Goal: Find specific page/section: Find specific page/section

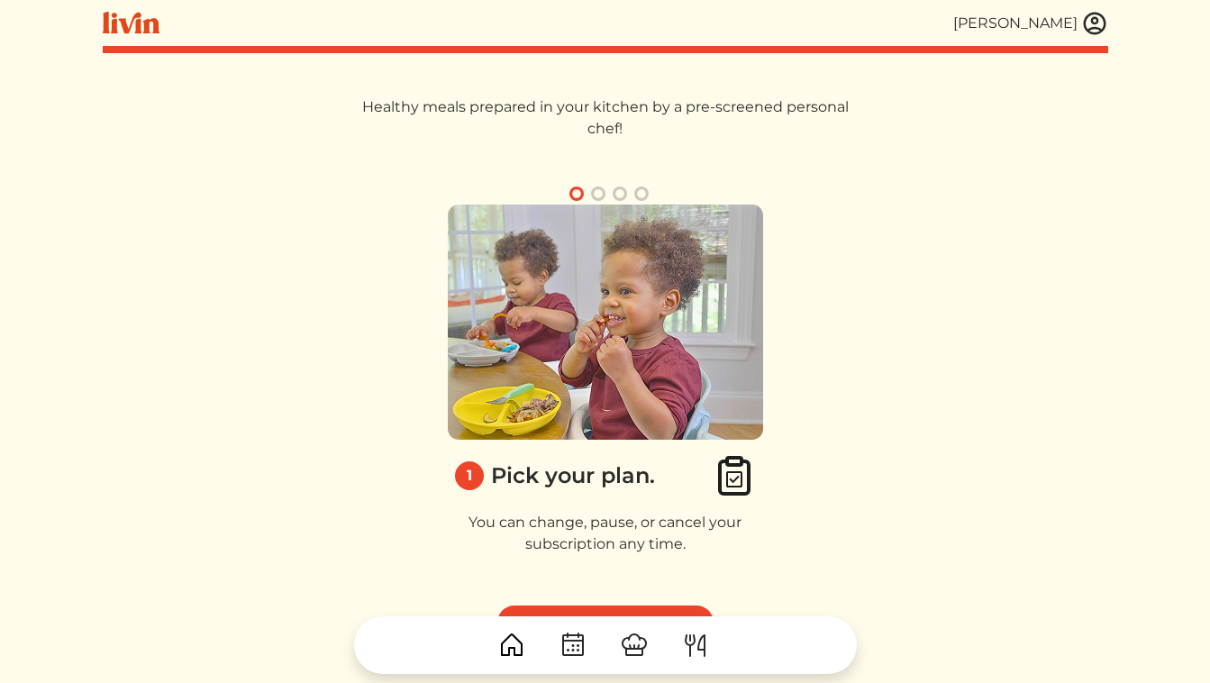
click at [1097, 26] on img at bounding box center [1094, 23] width 27 height 27
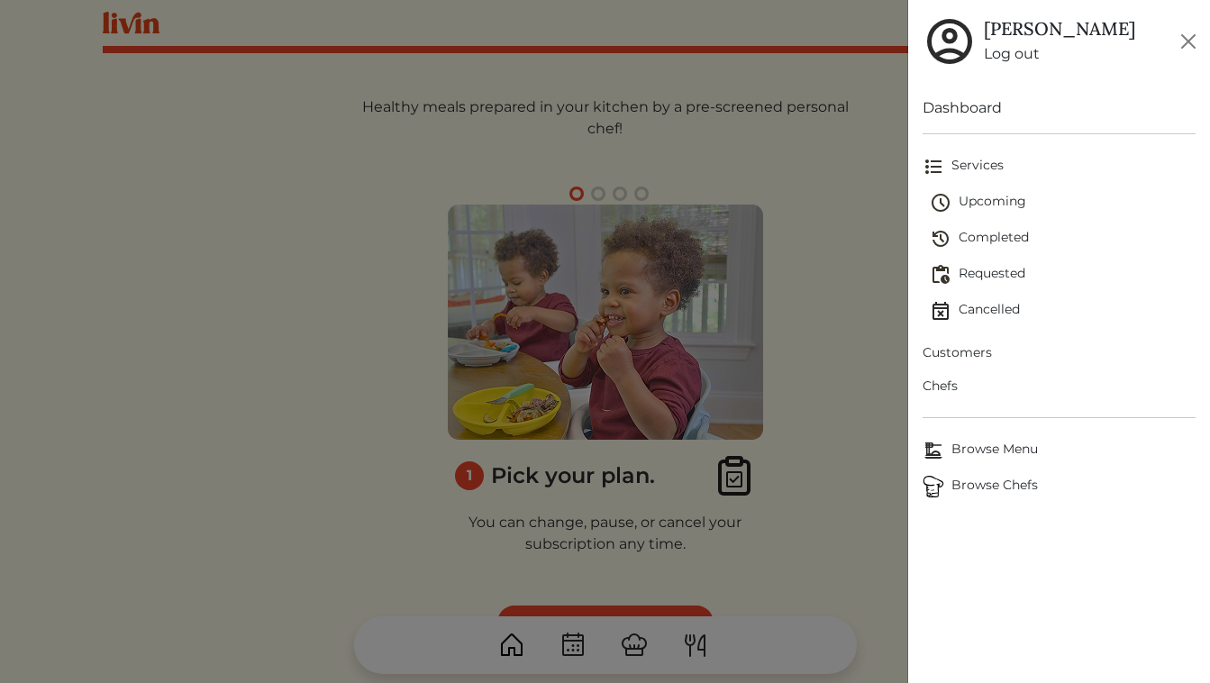
click at [986, 198] on span "Upcoming" at bounding box center [1063, 203] width 266 height 22
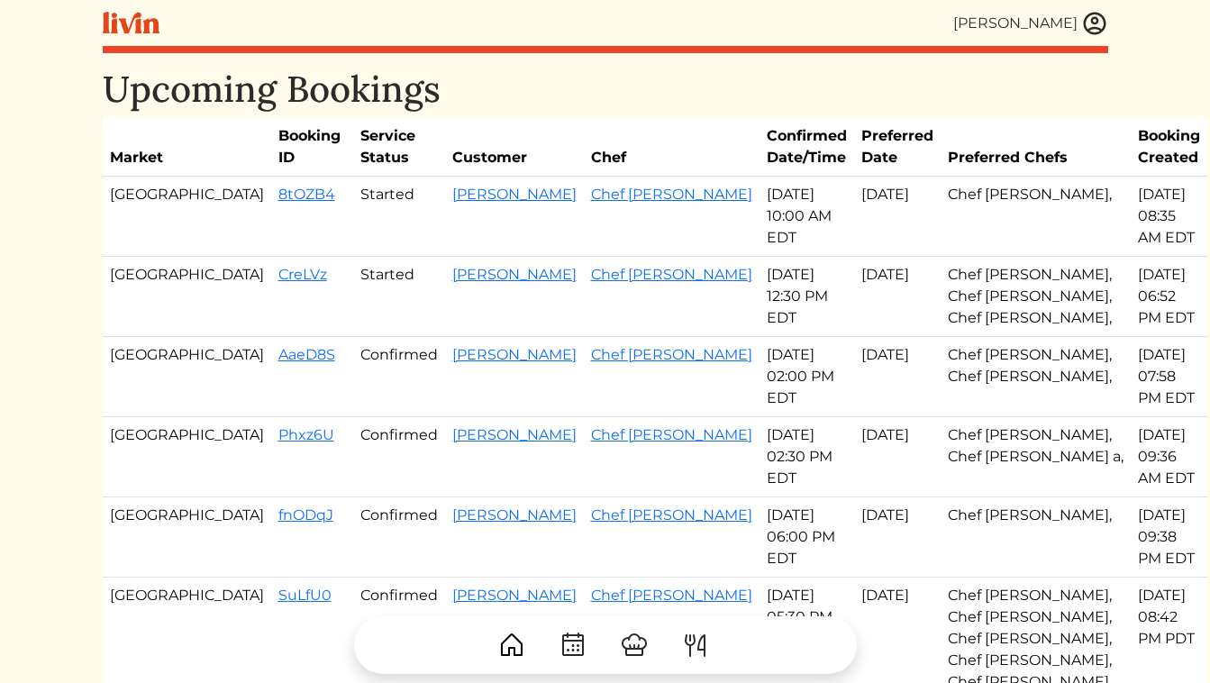
click at [1082, 32] on link at bounding box center [1094, 23] width 27 height 27
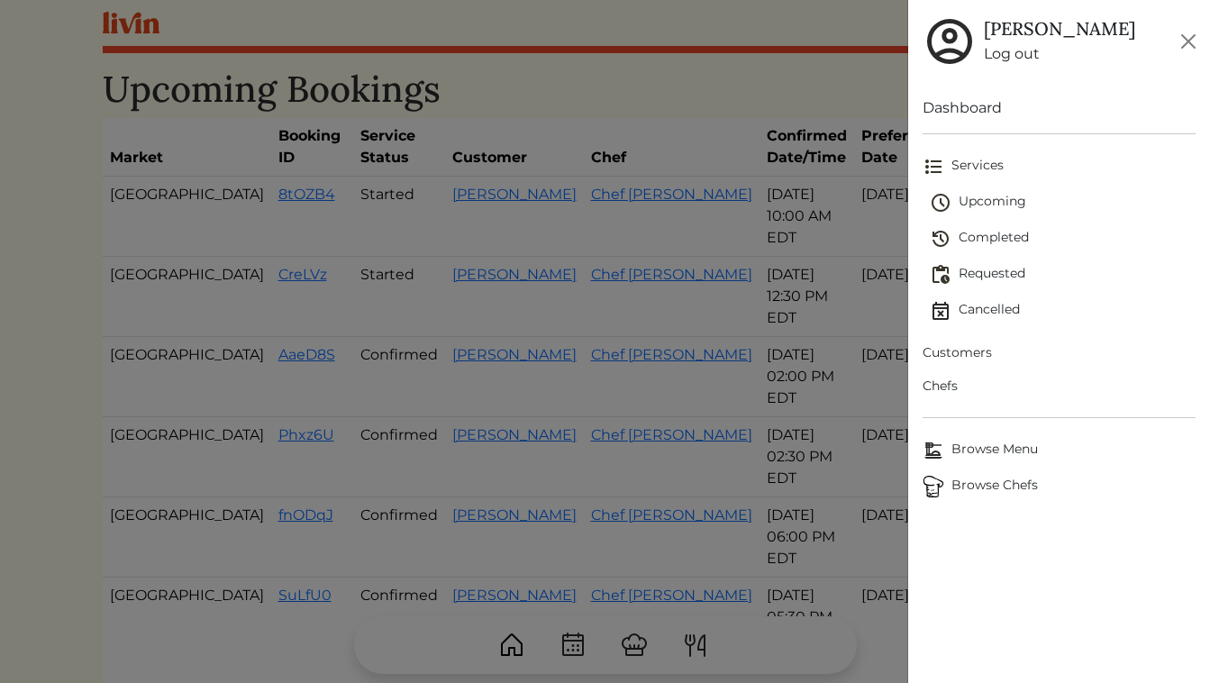
click at [950, 391] on span "Chefs" at bounding box center [1059, 386] width 273 height 19
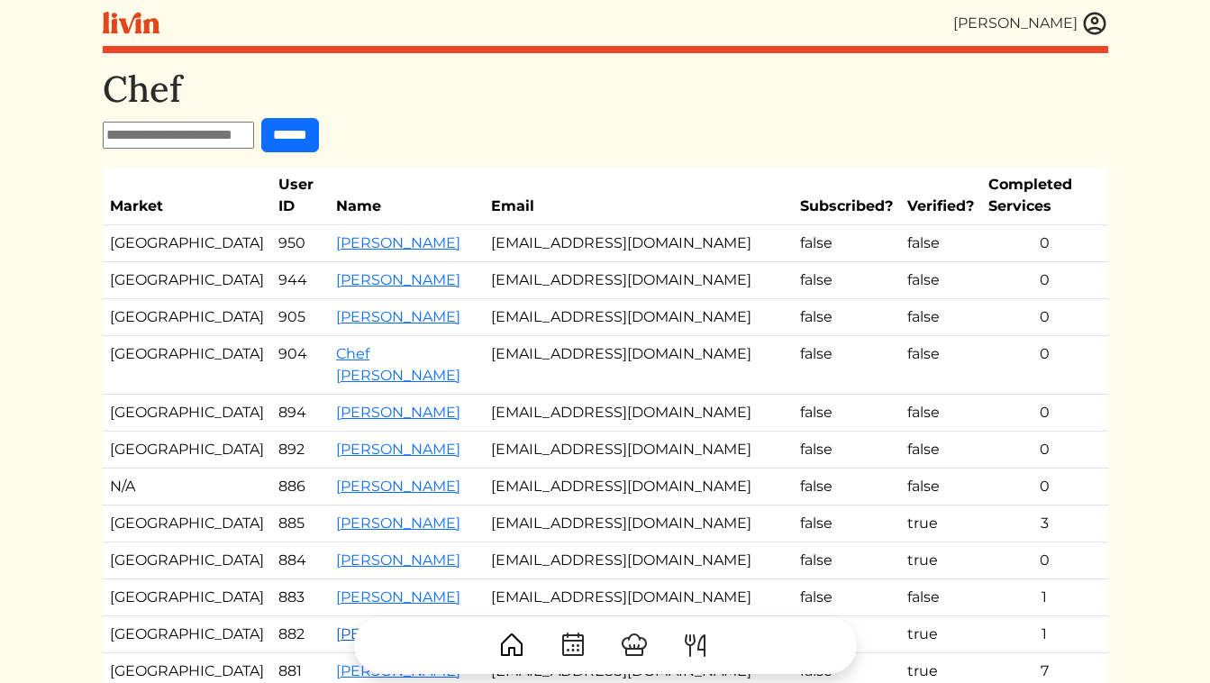
click at [344, 625] on link "[PERSON_NAME]" at bounding box center [398, 633] width 124 height 17
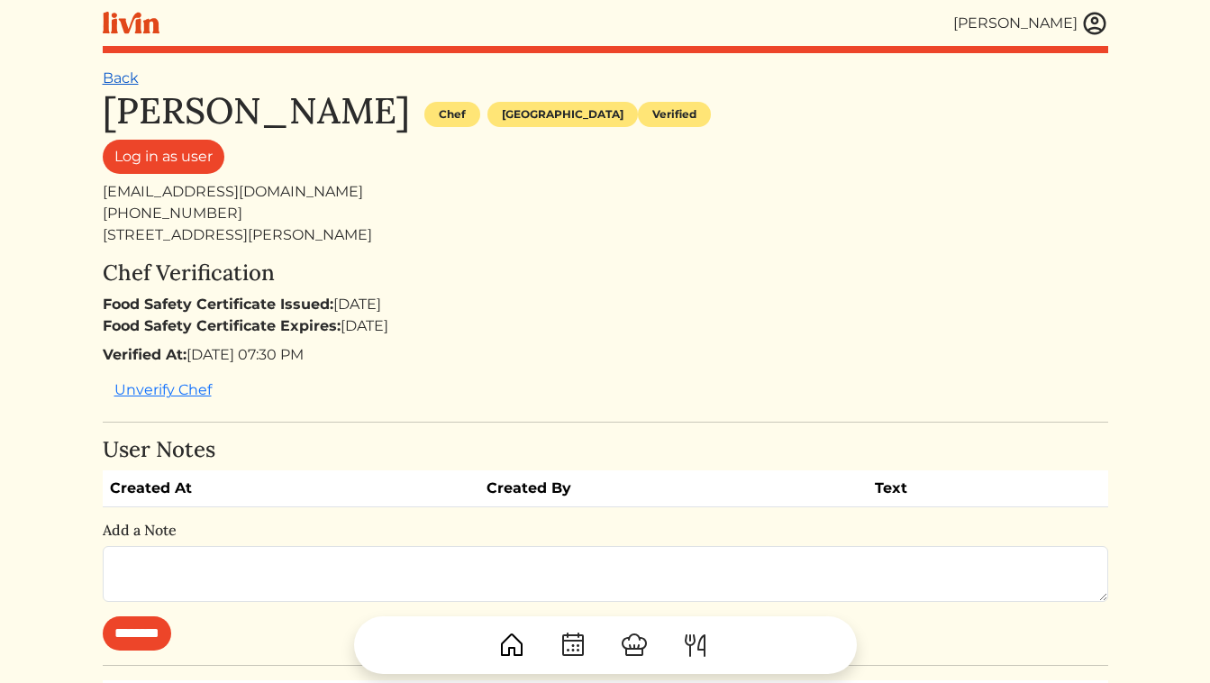
click at [114, 84] on link "Back" at bounding box center [121, 77] width 36 height 17
